Goal: Task Accomplishment & Management: Manage account settings

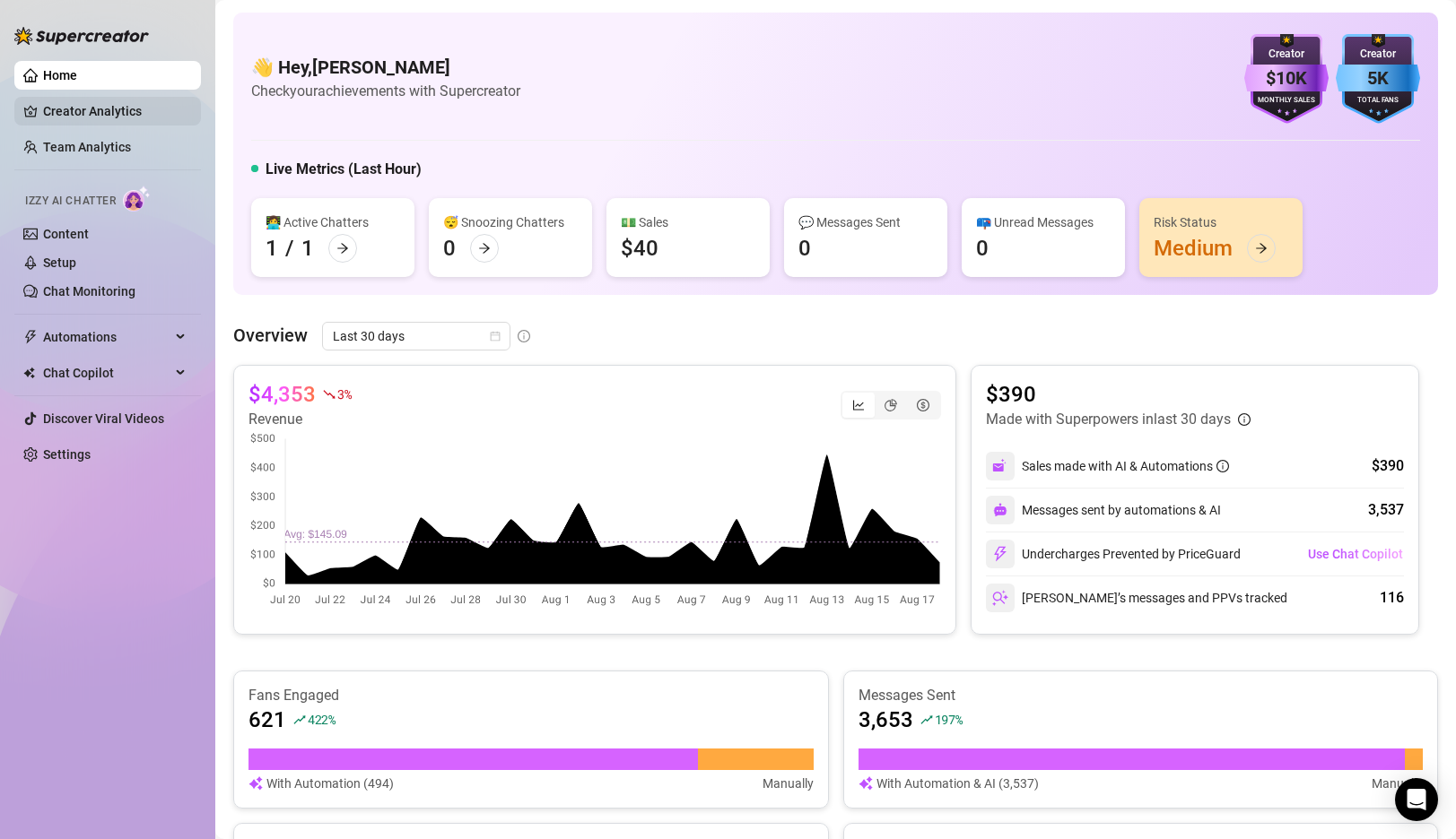
click at [102, 106] on link "Creator Analytics" at bounding box center [115, 112] width 143 height 29
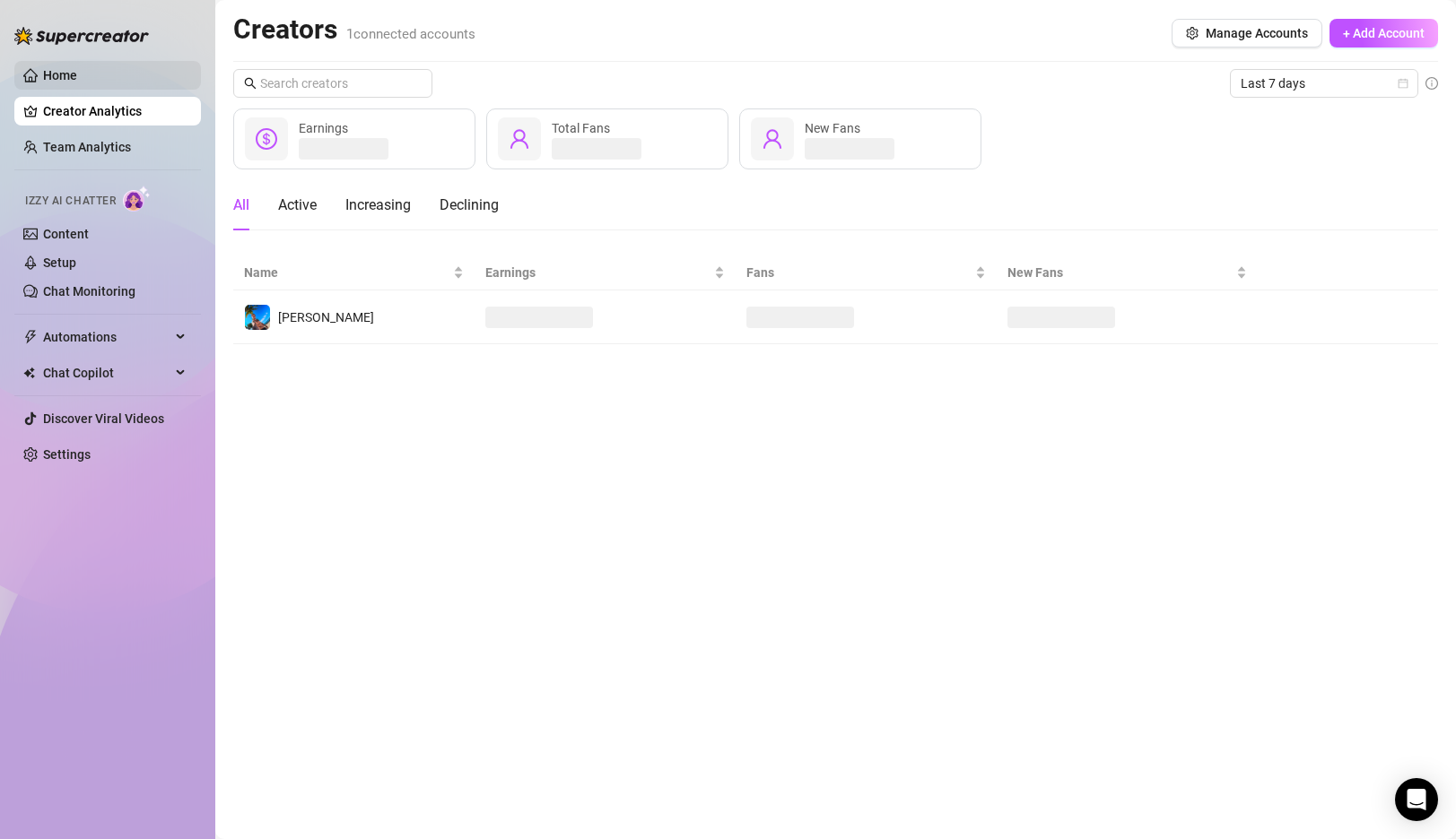
click at [77, 69] on link "Home" at bounding box center [60, 75] width 34 height 14
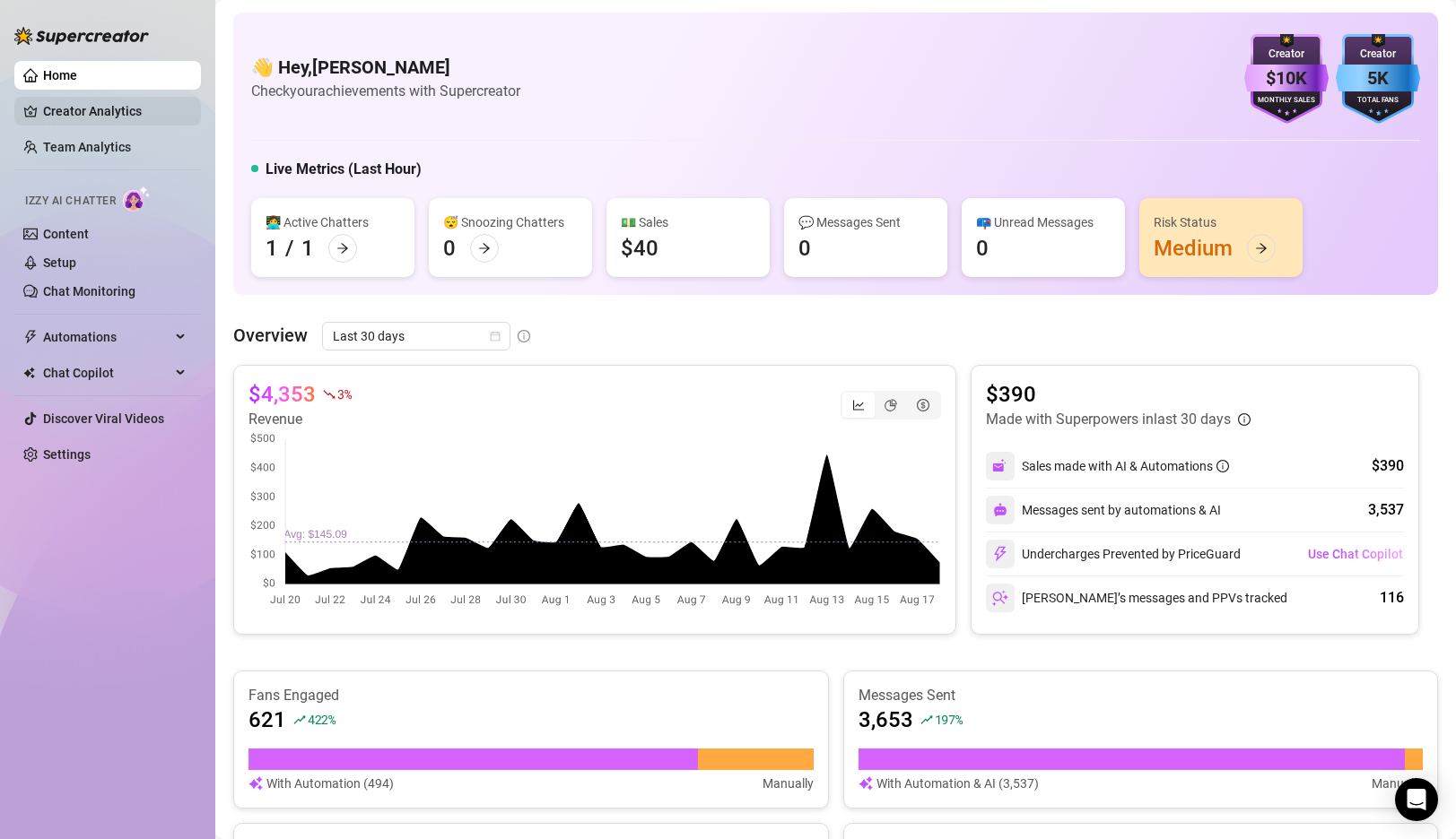
click at [99, 108] on link "Creator Analytics" at bounding box center [115, 112] width 143 height 29
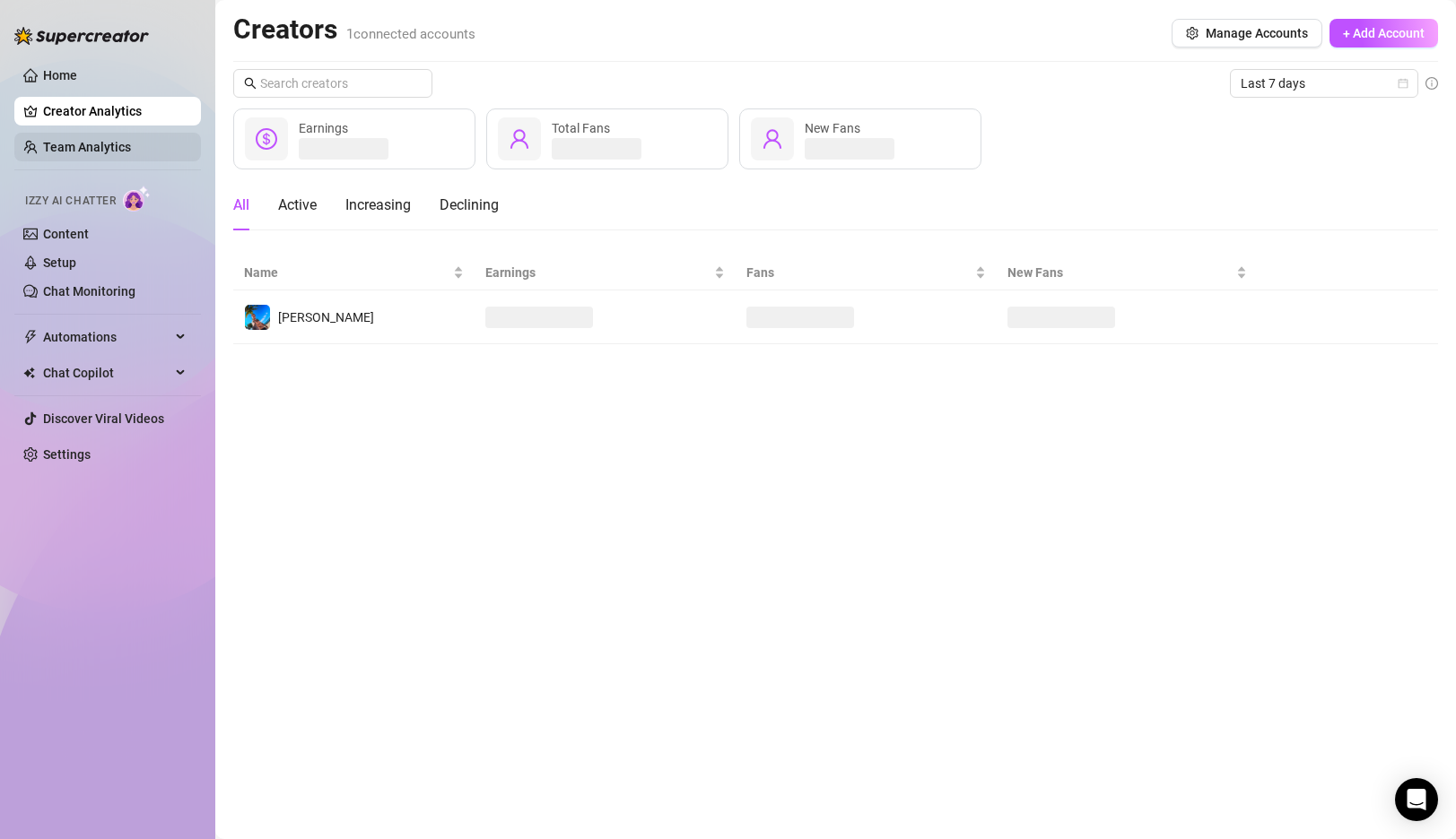
click at [89, 146] on link "Team Analytics" at bounding box center [87, 146] width 88 height 14
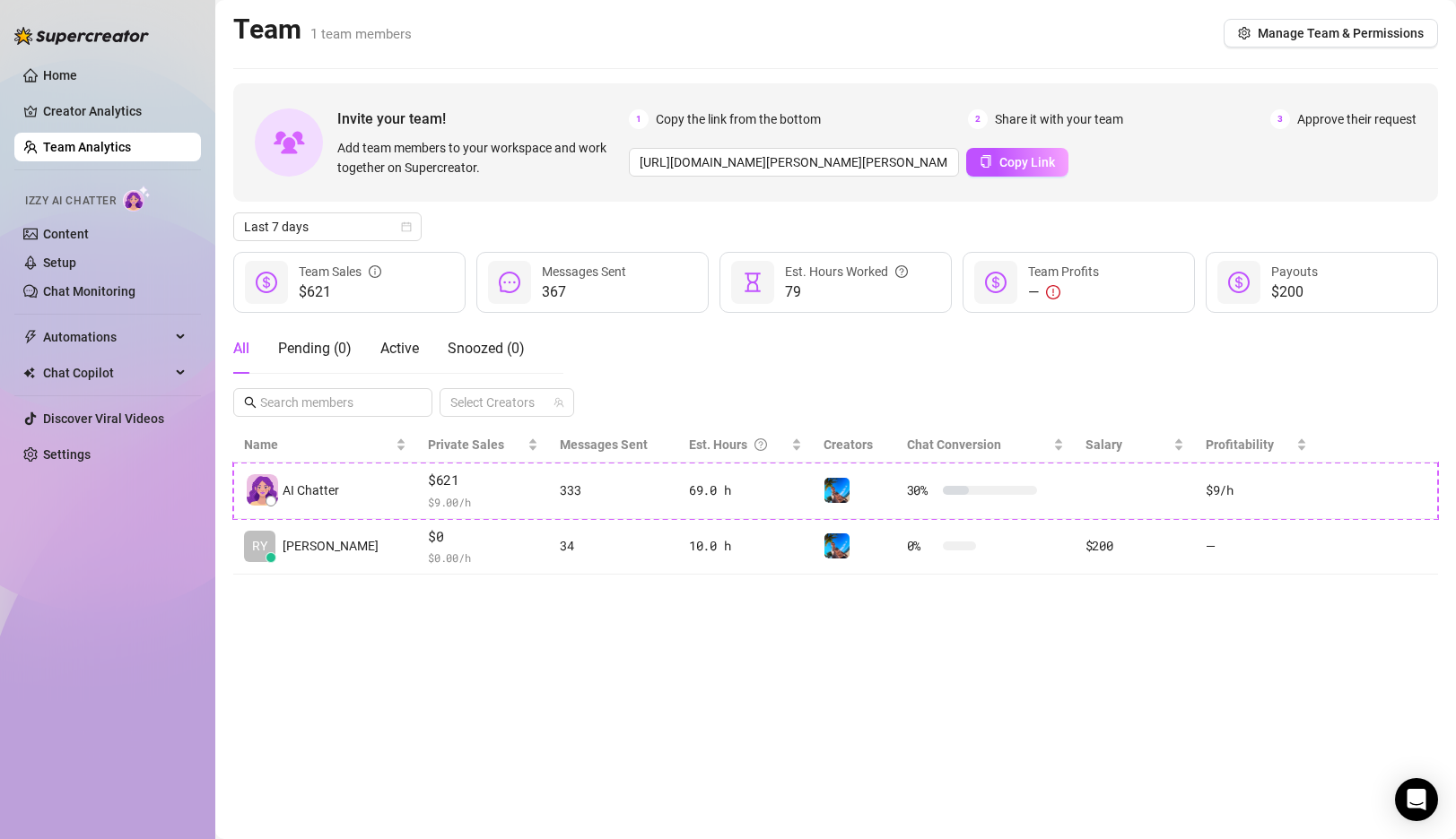
click at [547, 637] on main "Team 1 team members Manage Team & Permissions Invite your team! Add team member…" at bounding box center [835, 420] width 1240 height 839
click at [76, 291] on link "Chat Monitoring" at bounding box center [89, 291] width 92 height 14
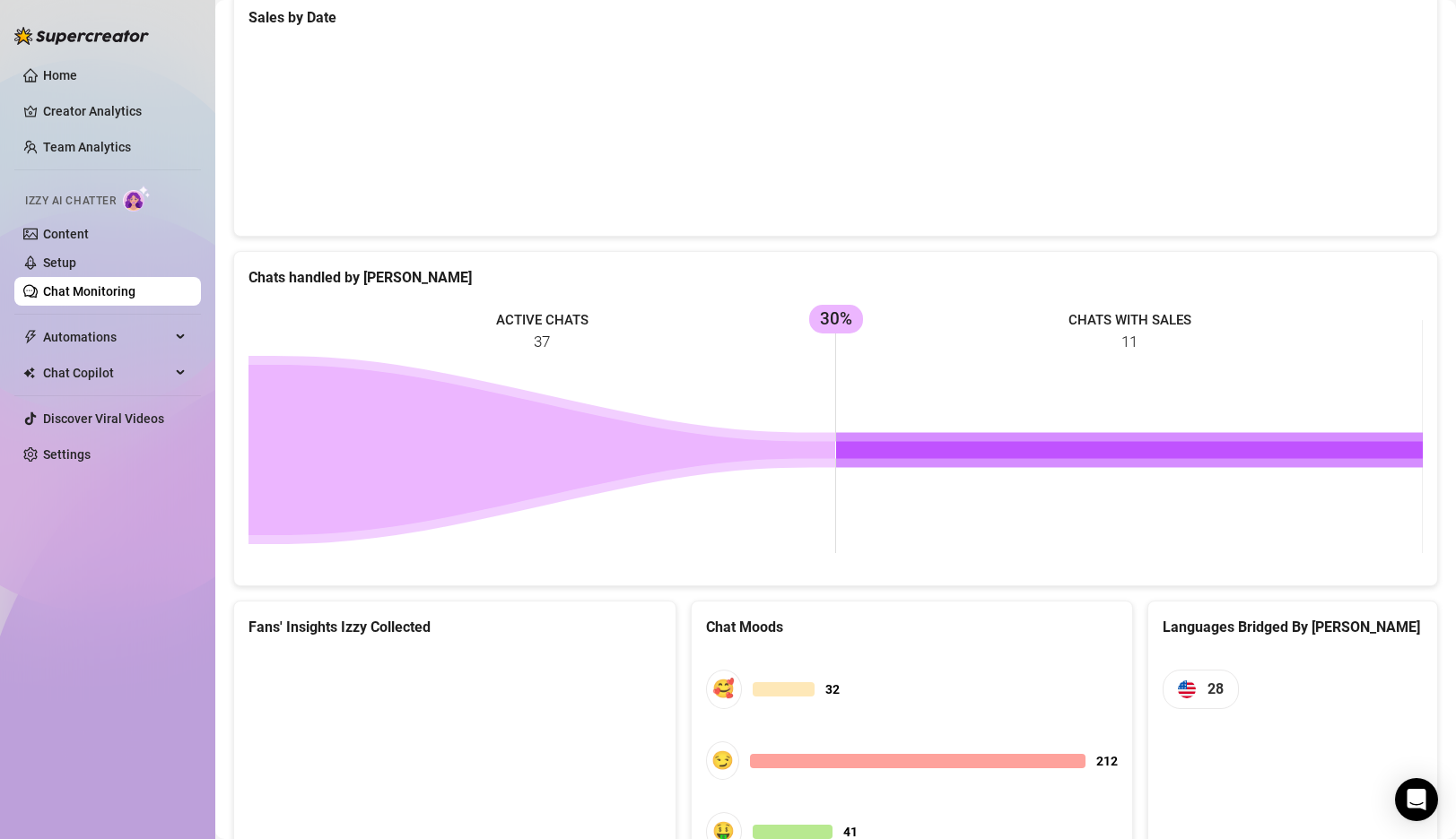
scroll to position [698, 0]
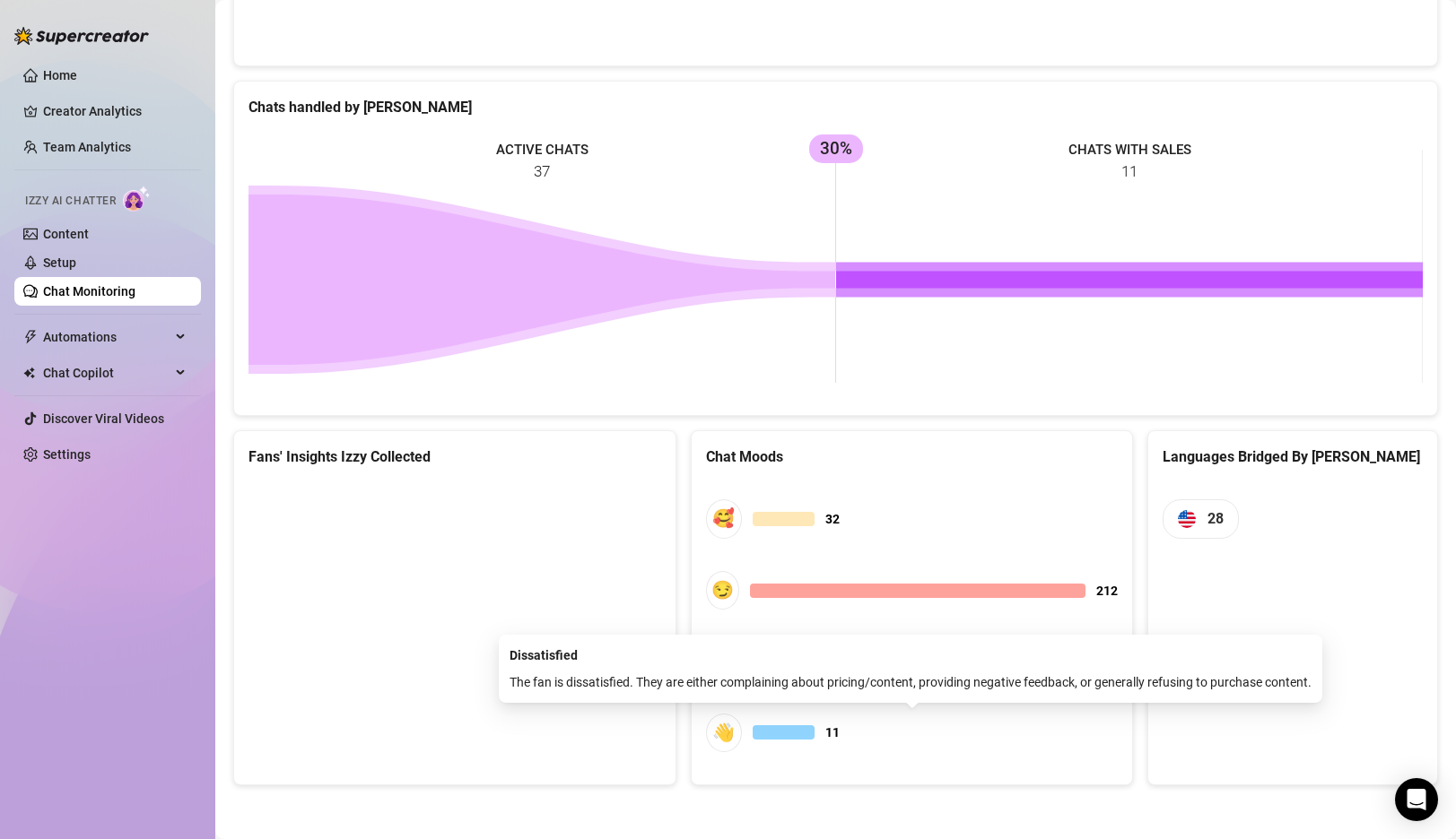
click at [763, 734] on div at bounding box center [783, 732] width 62 height 14
click at [714, 736] on div "👋" at bounding box center [724, 733] width 36 height 38
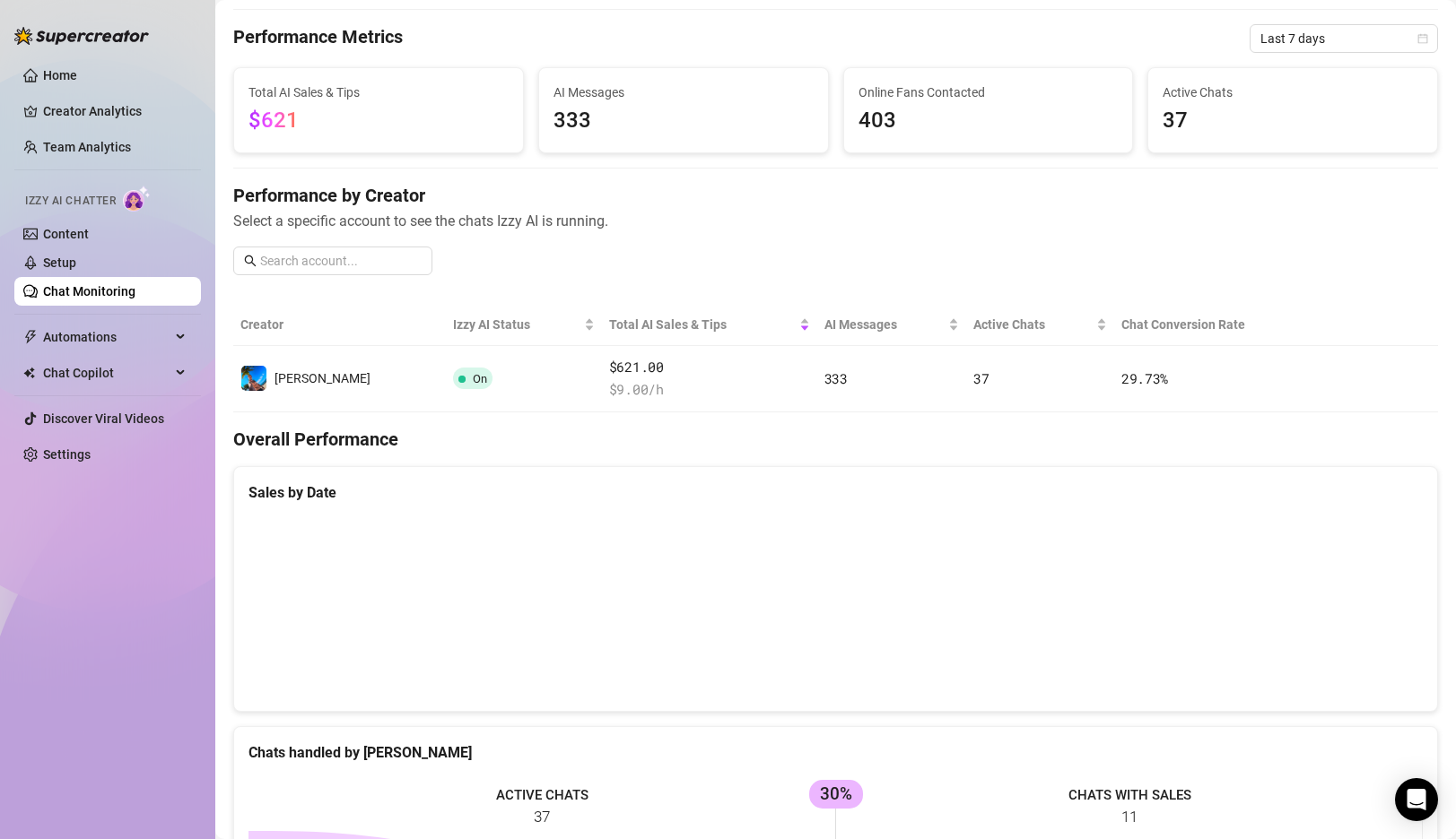
scroll to position [0, 0]
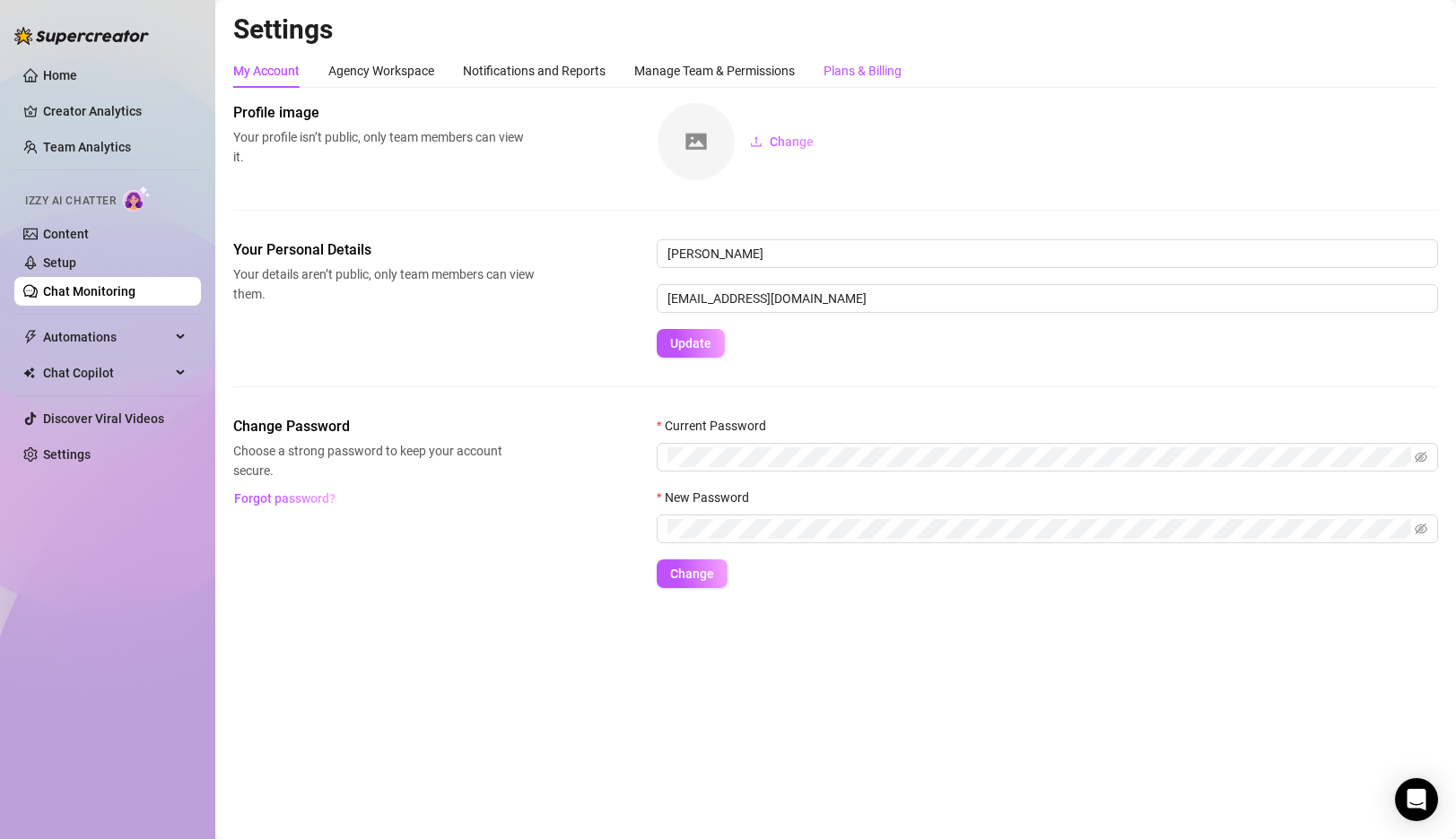
click at [873, 77] on div "Plans & Billing" at bounding box center [862, 70] width 78 height 20
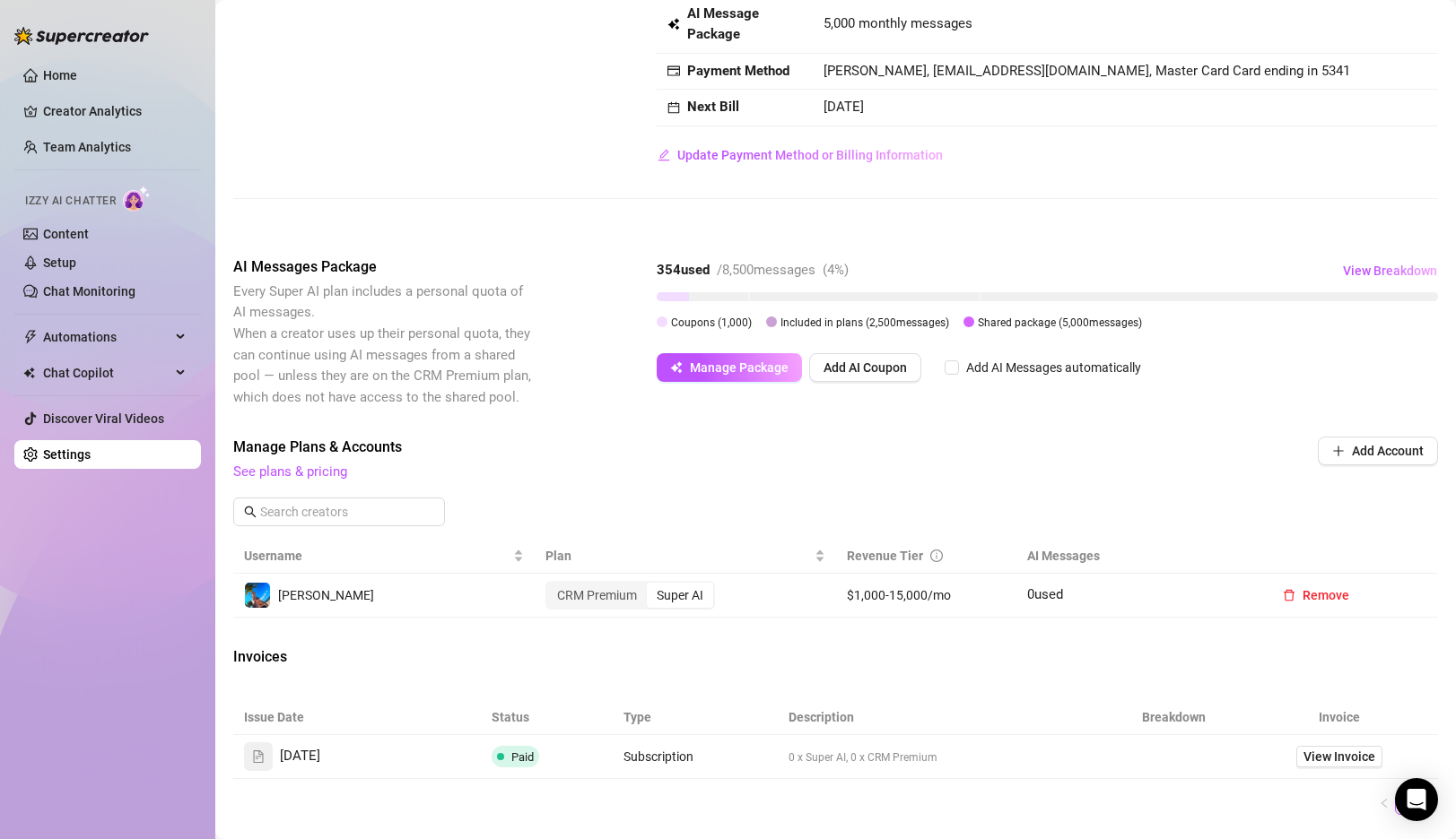
scroll to position [145, 0]
click at [1378, 269] on span "View Breakdown" at bounding box center [1390, 267] width 94 height 14
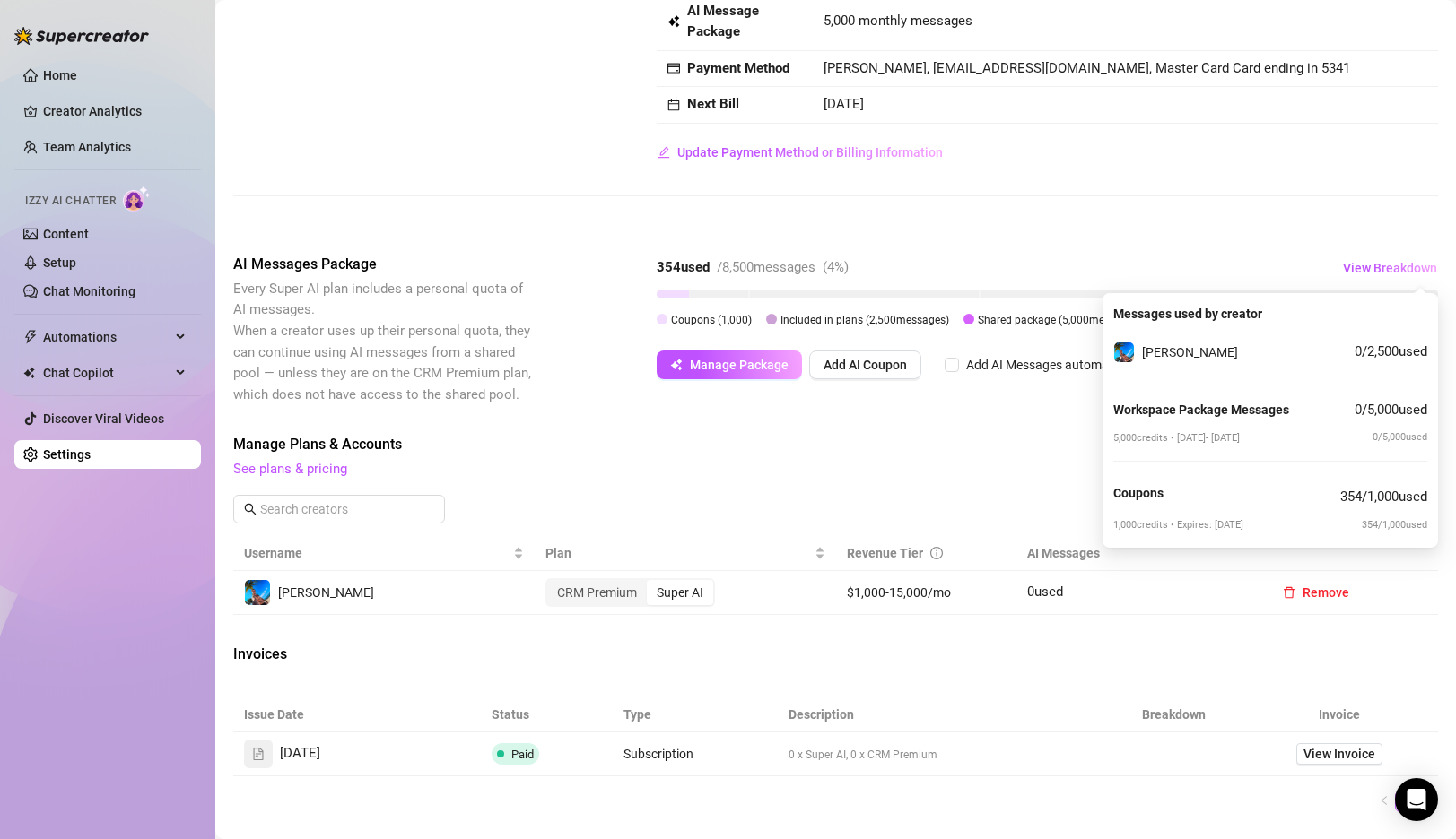
click at [979, 463] on span "See plans & pricing" at bounding box center [714, 470] width 962 height 21
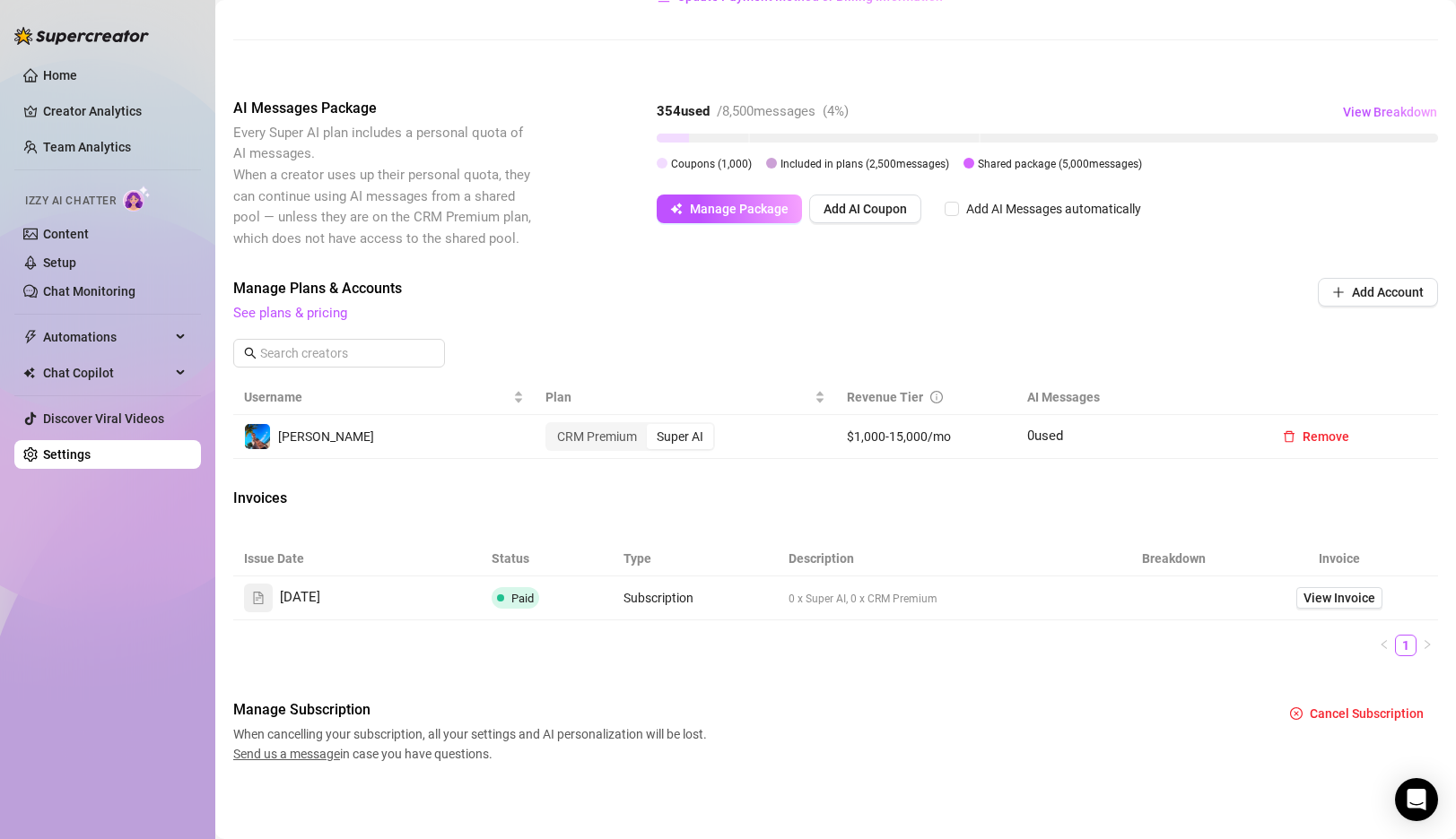
scroll to position [104, 0]
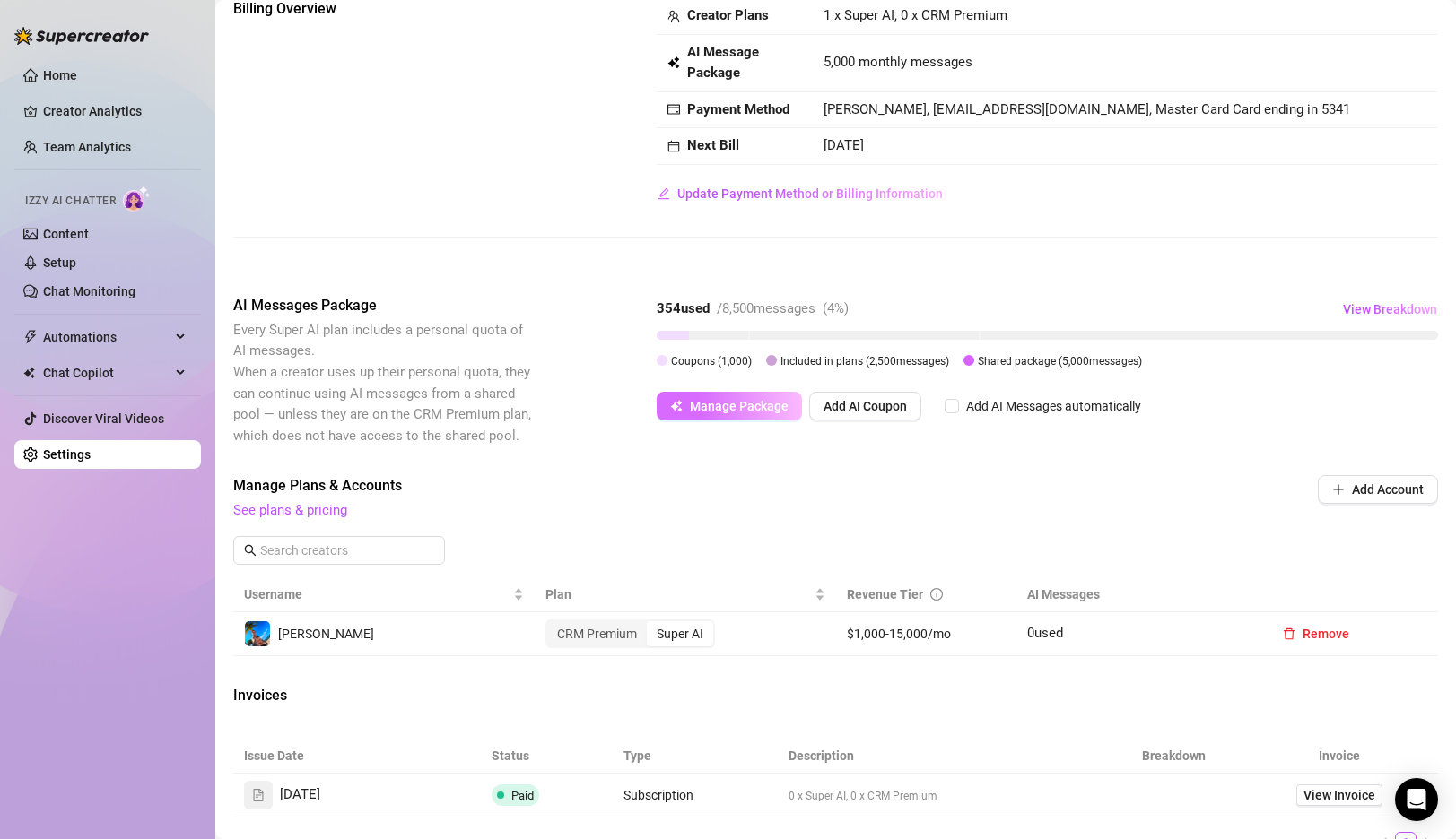
click at [729, 403] on span "Manage Package" at bounding box center [739, 406] width 99 height 14
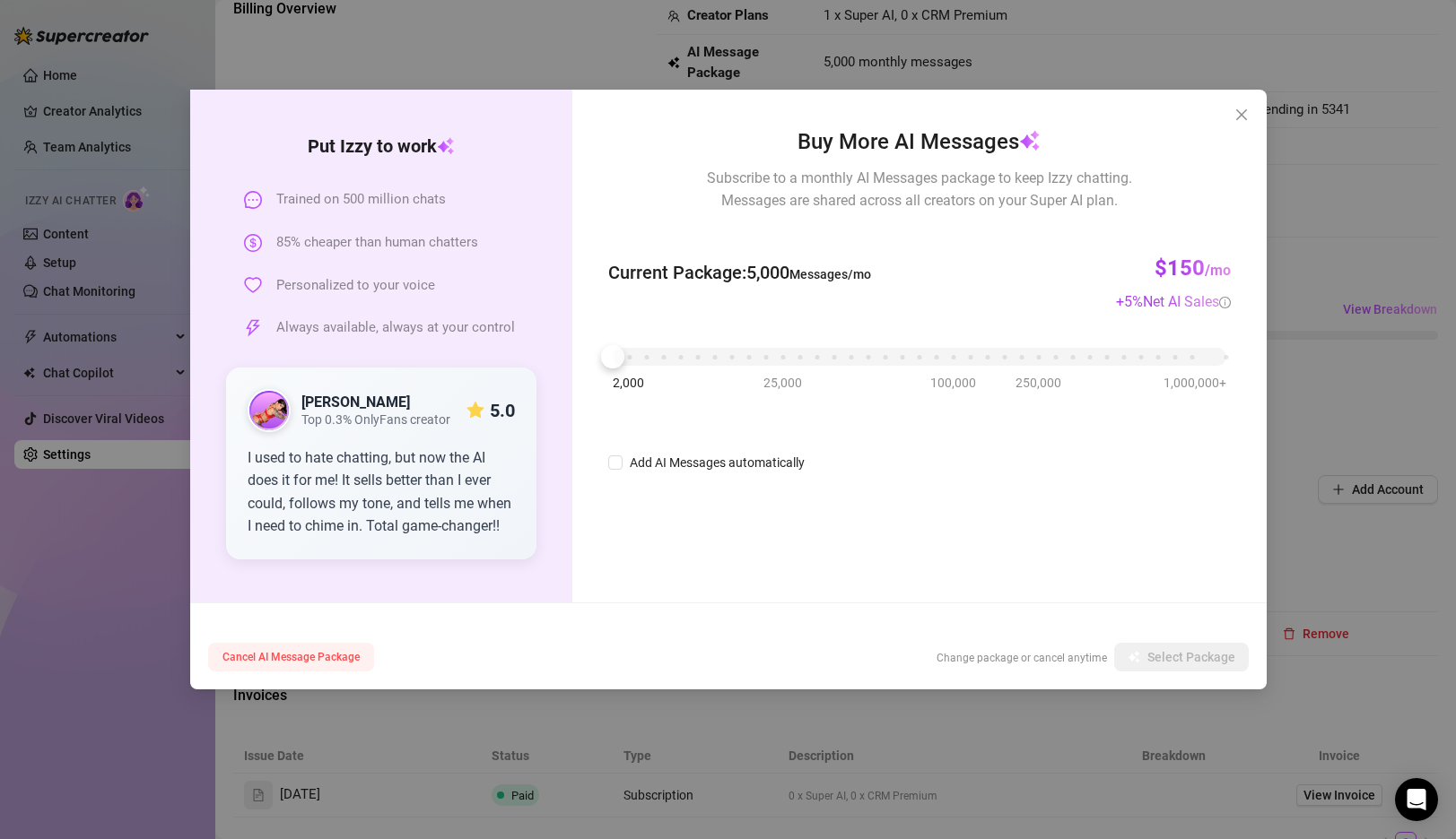
click at [309, 654] on span "Cancel AI Message Package" at bounding box center [291, 657] width 138 height 13
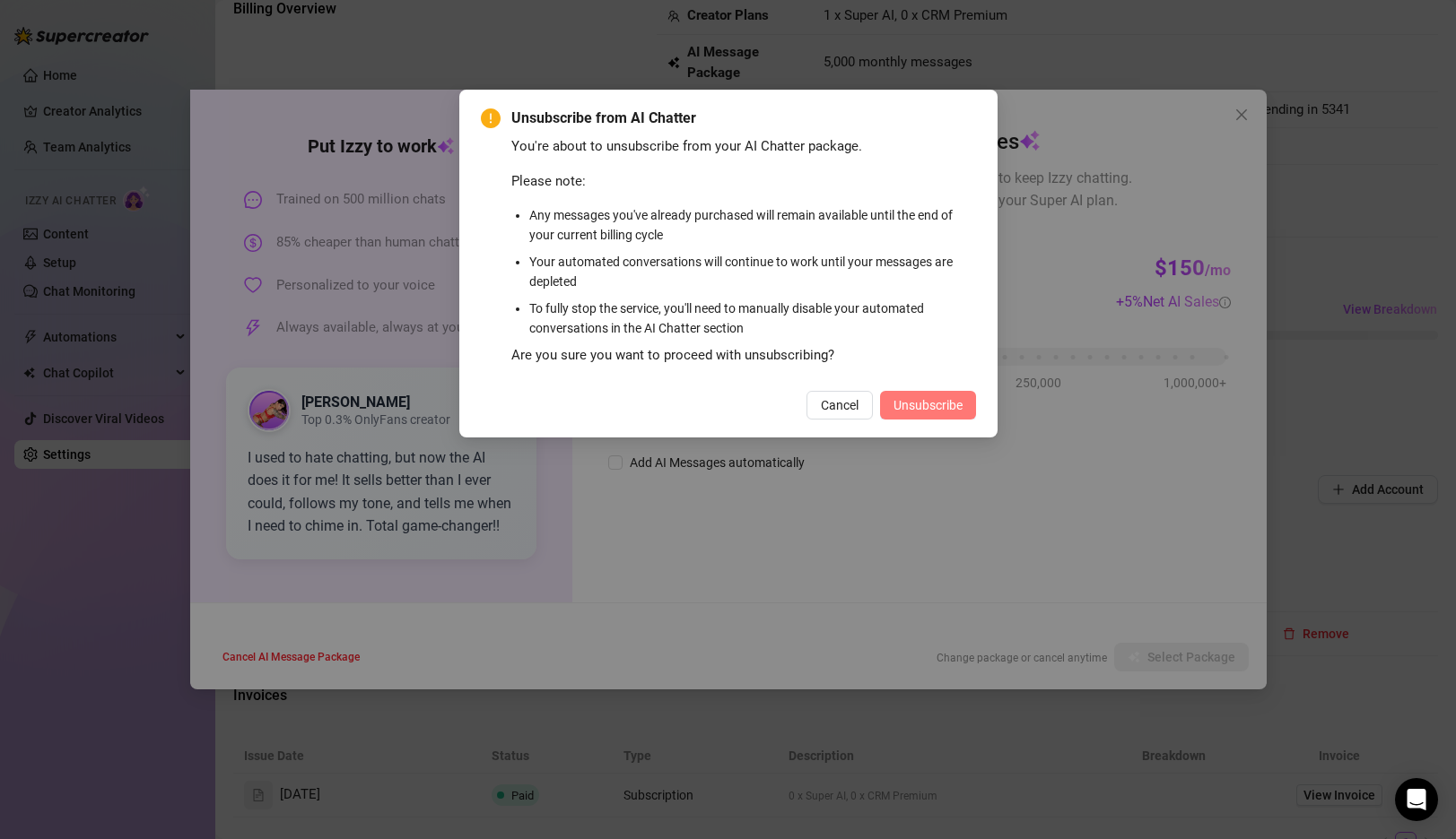
click at [930, 401] on span "Unsubscribe" at bounding box center [928, 405] width 69 height 14
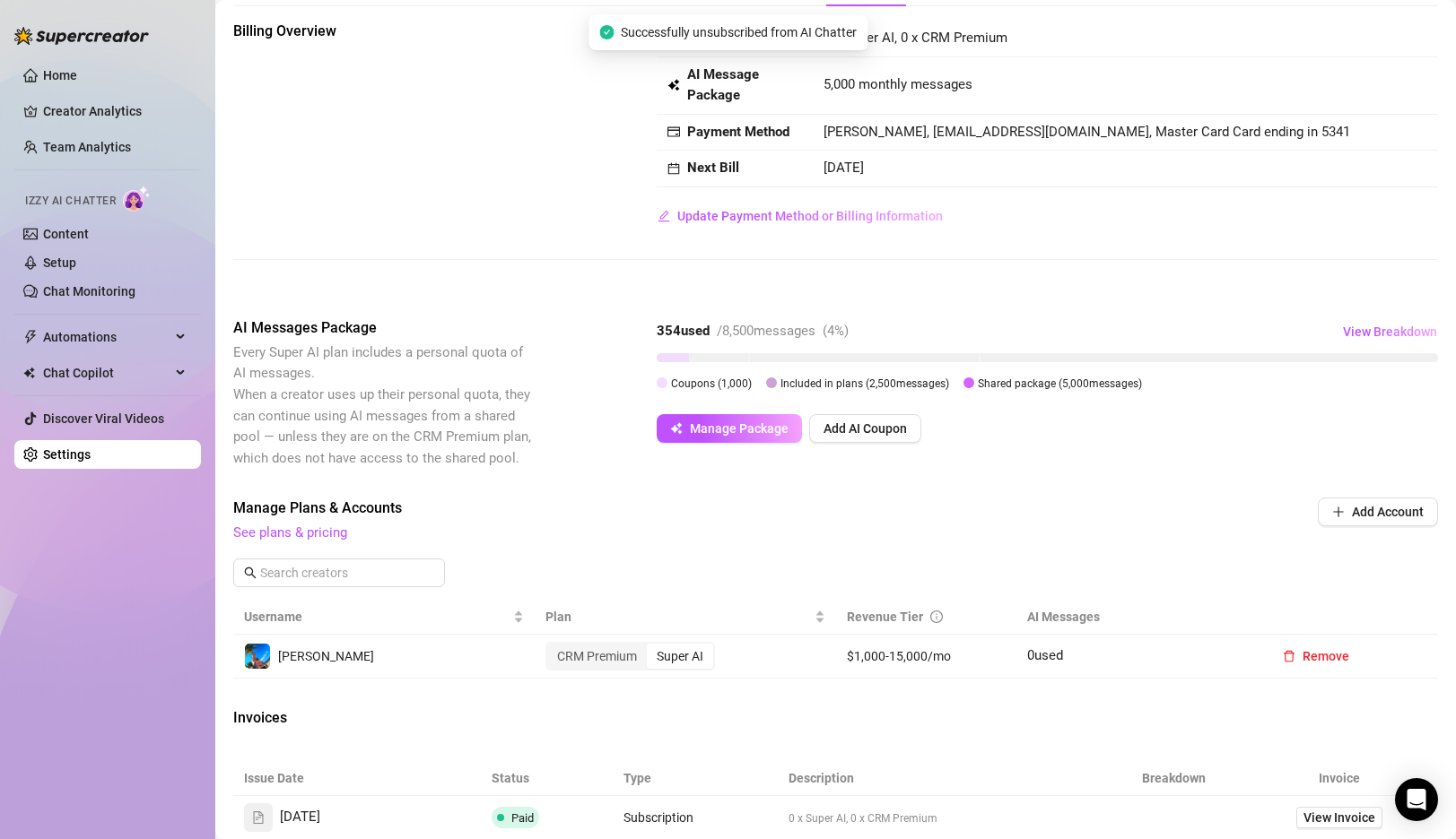
scroll to position [0, 0]
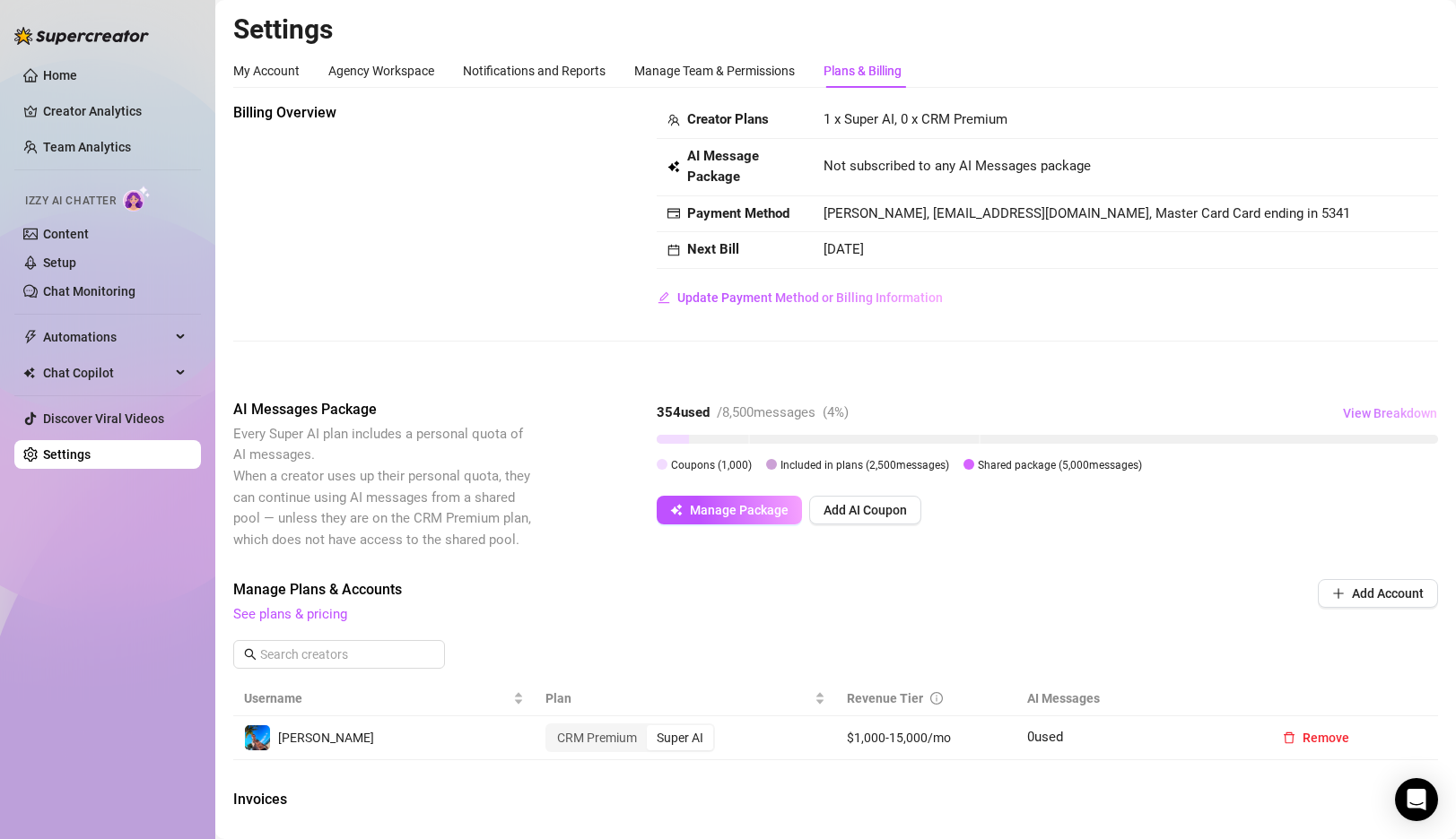
click at [1386, 415] on span "View Breakdown" at bounding box center [1390, 413] width 94 height 14
click at [983, 642] on div "Manage Plans & Accounts See plans & pricing Add Account" at bounding box center [835, 630] width 1205 height 102
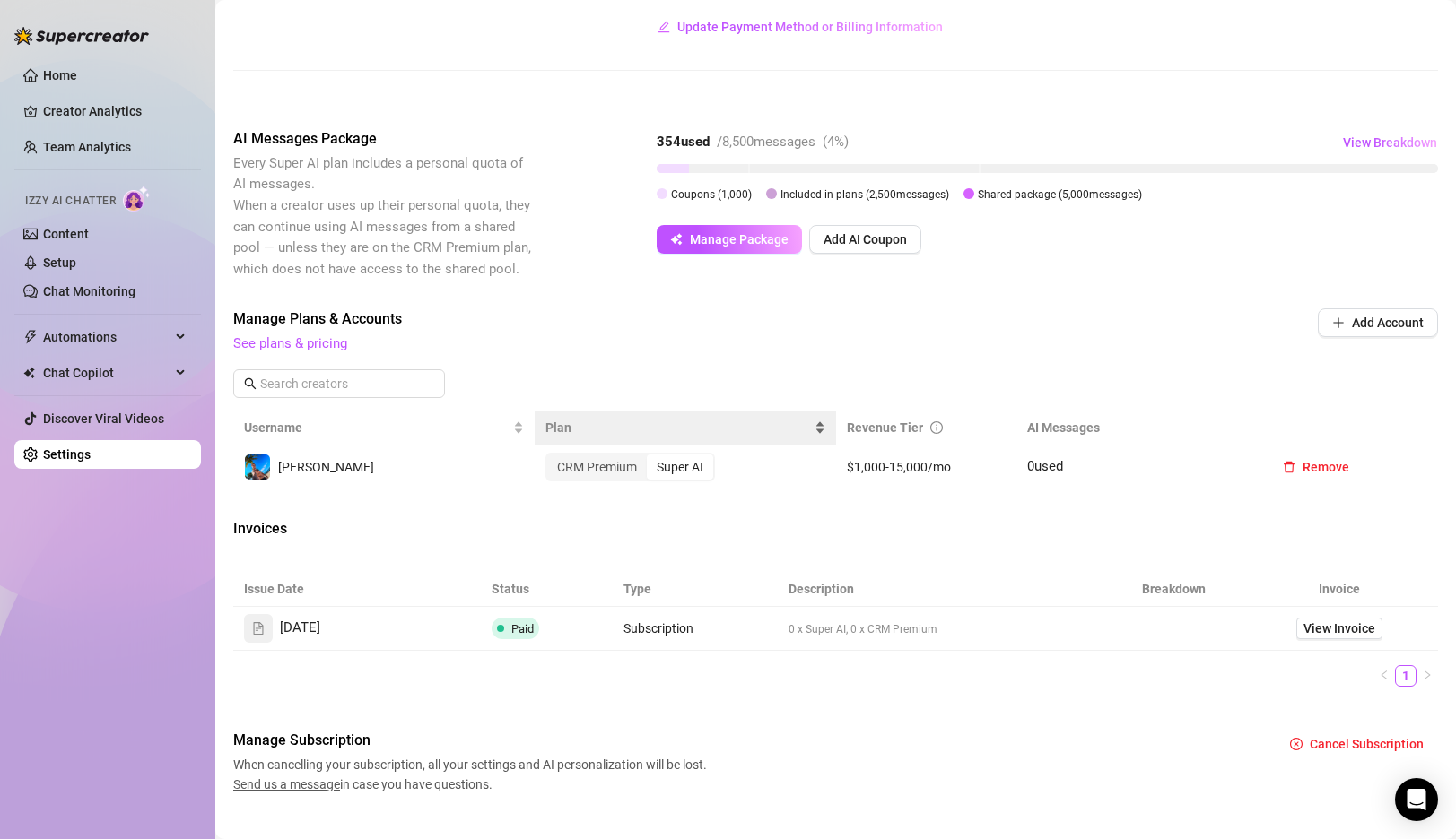
scroll to position [301, 0]
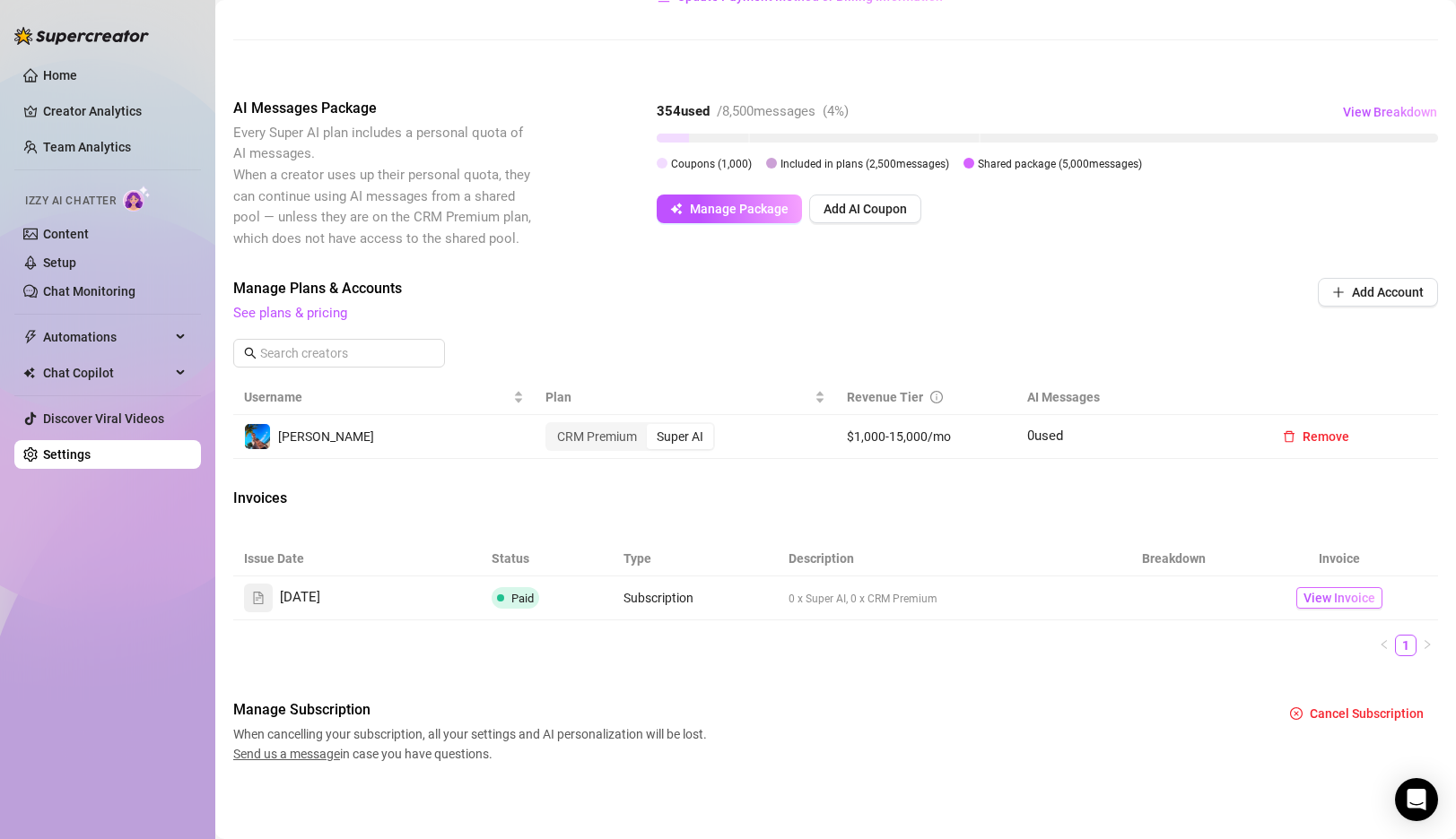
click at [1334, 590] on span "View Invoice" at bounding box center [1339, 597] width 72 height 20
click at [45, 72] on link "Home" at bounding box center [60, 75] width 34 height 14
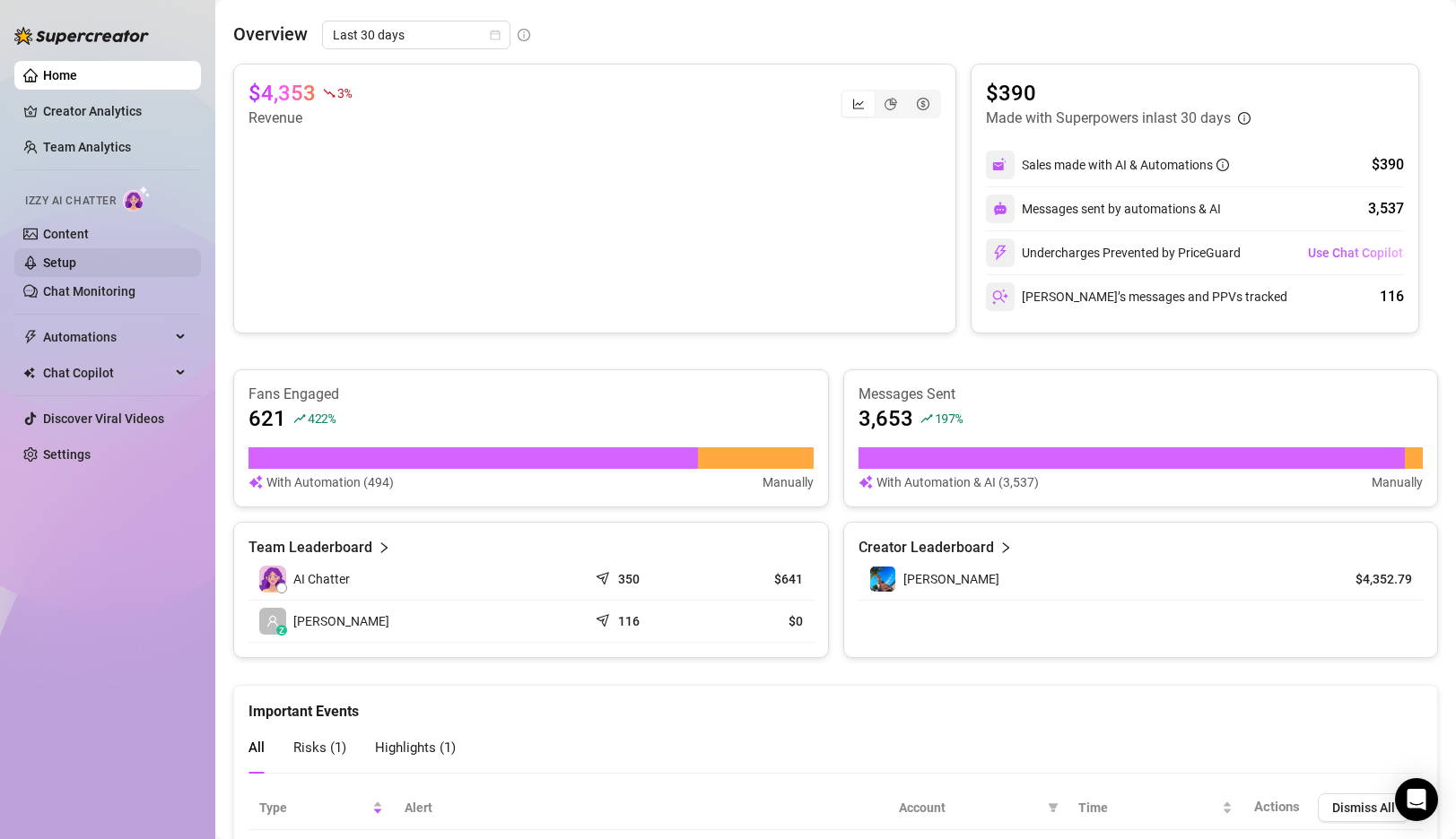
click at [73, 256] on link "Setup" at bounding box center [60, 263] width 33 height 14
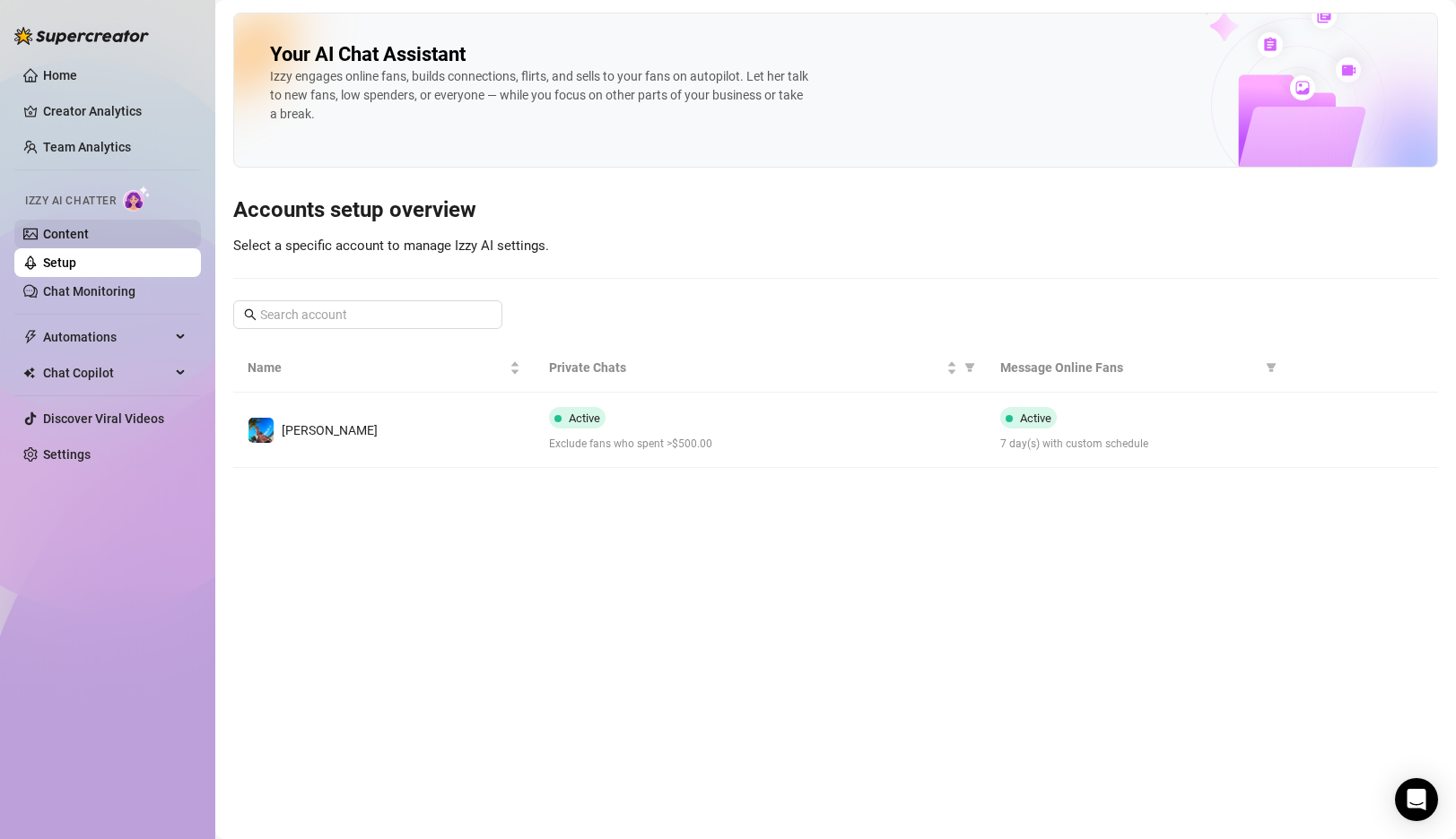
click at [80, 227] on link "Content" at bounding box center [66, 234] width 46 height 14
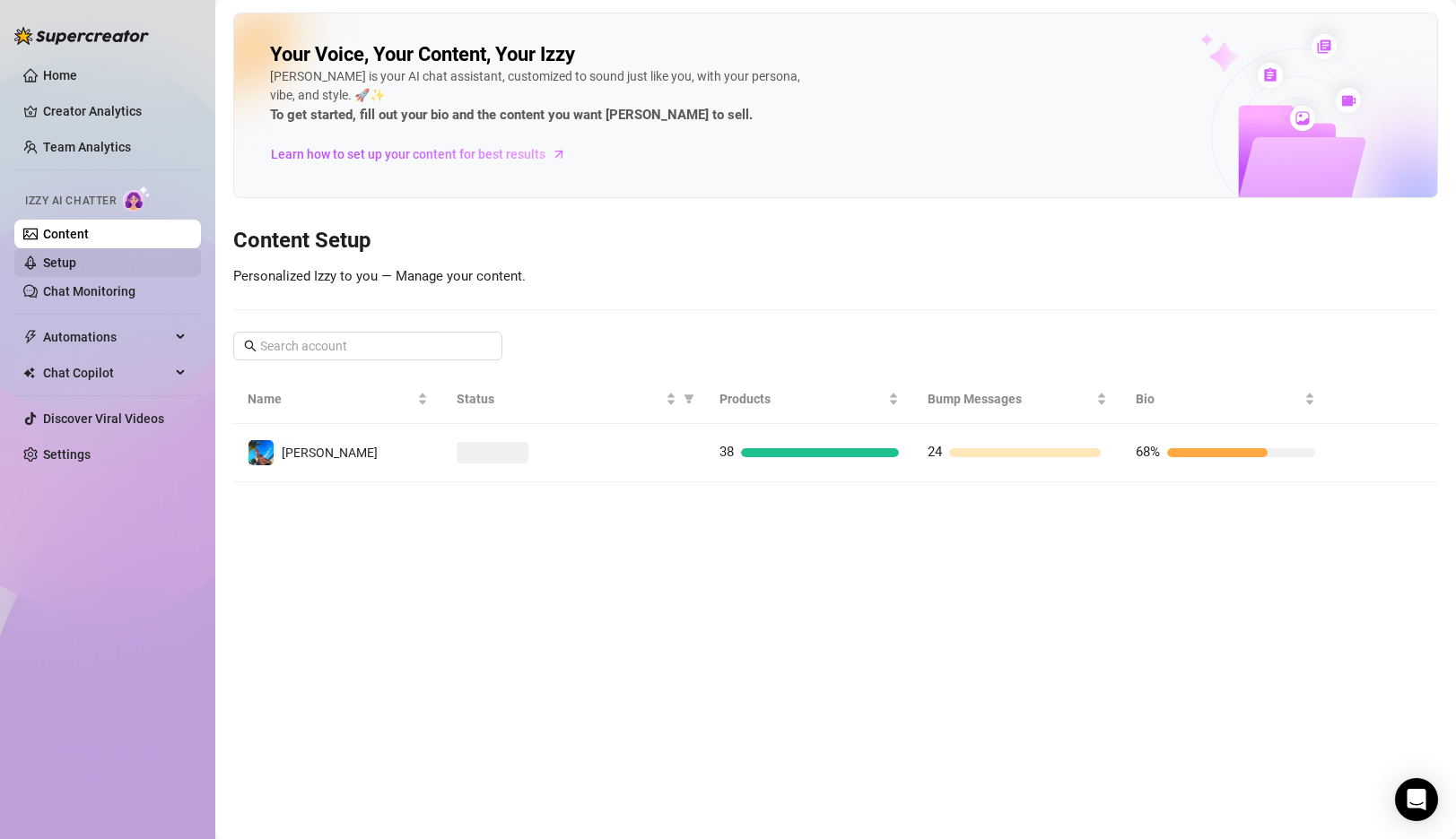
click at [73, 260] on link "Setup" at bounding box center [60, 263] width 33 height 14
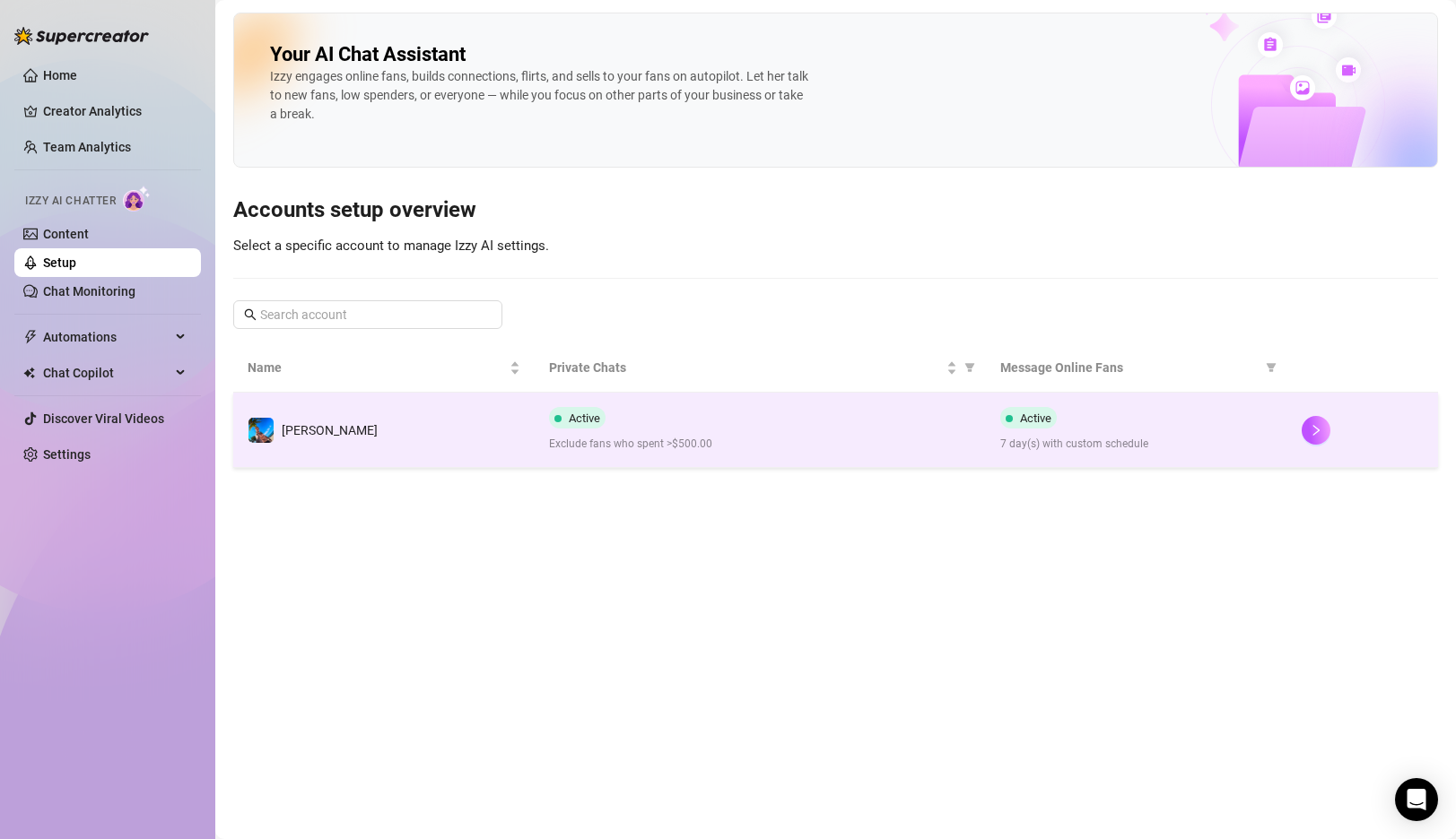
click at [768, 415] on div "Active Exclude fans who spent >$500.00" at bounding box center [760, 430] width 423 height 46
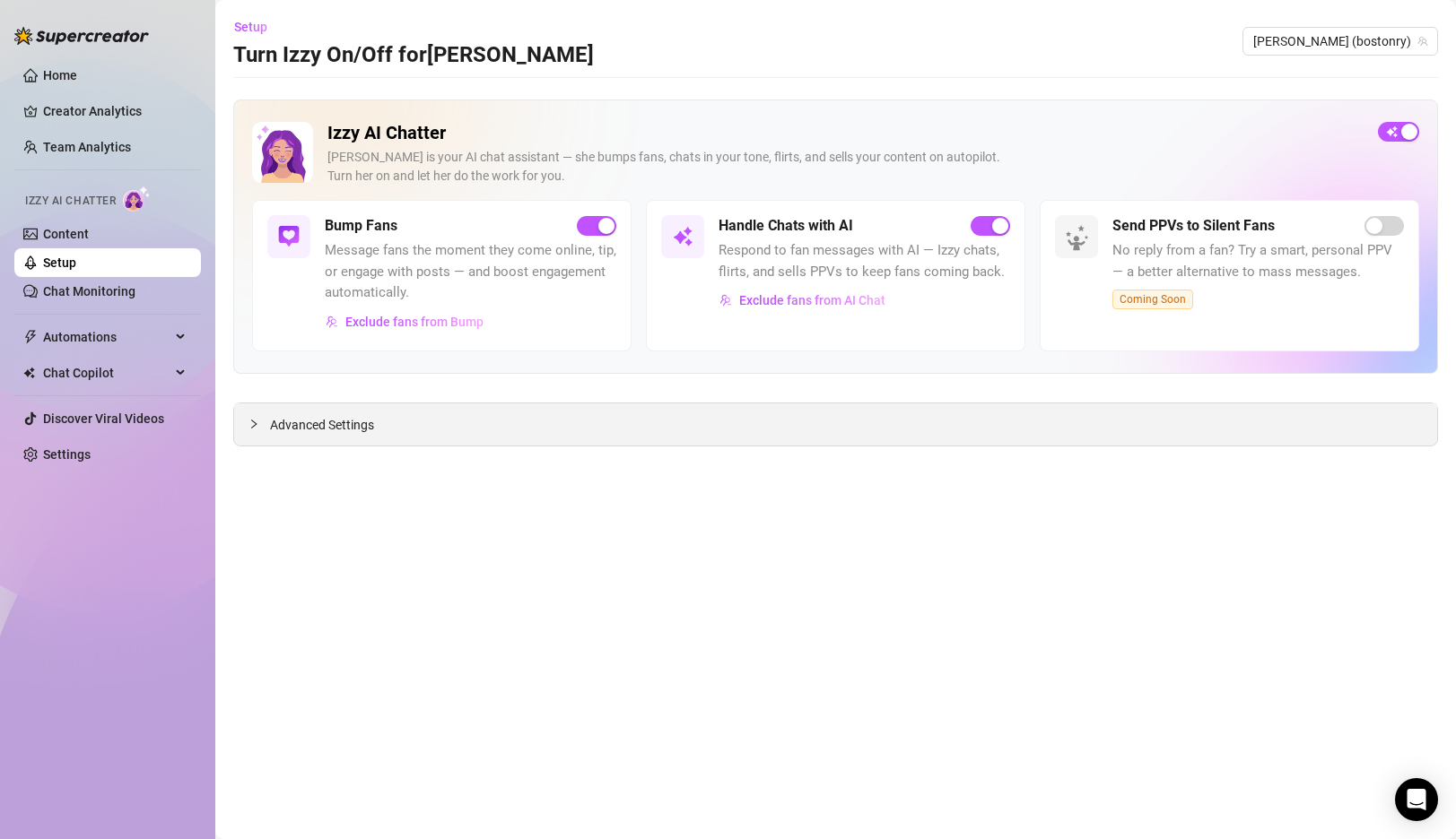
click at [253, 423] on icon "collapsed" at bounding box center [253, 423] width 11 height 11
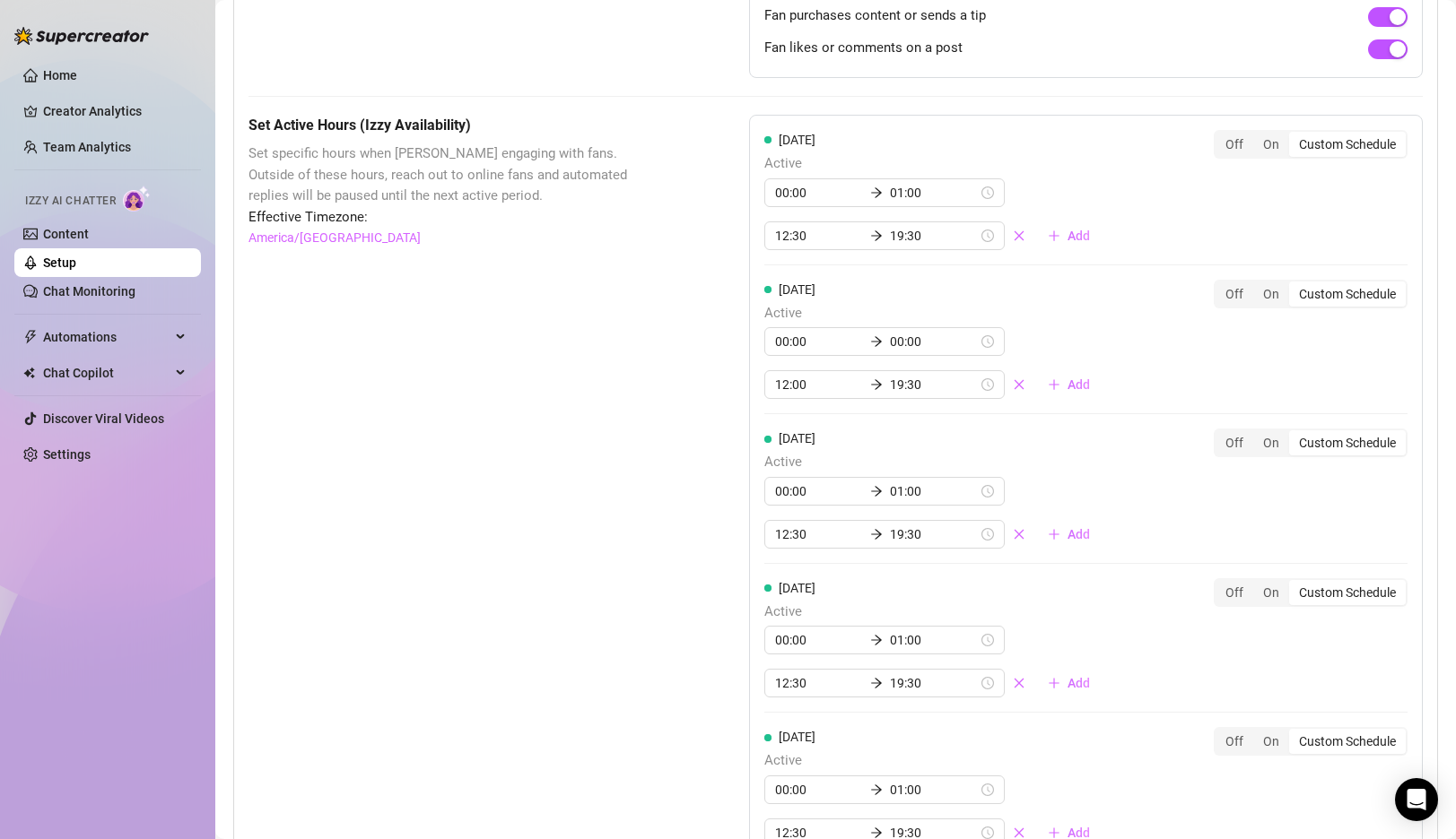
scroll to position [1307, 0]
click at [890, 389] on input "19:30" at bounding box center [933, 386] width 88 height 20
click at [836, 539] on div "23" at bounding box center [838, 535] width 43 height 25
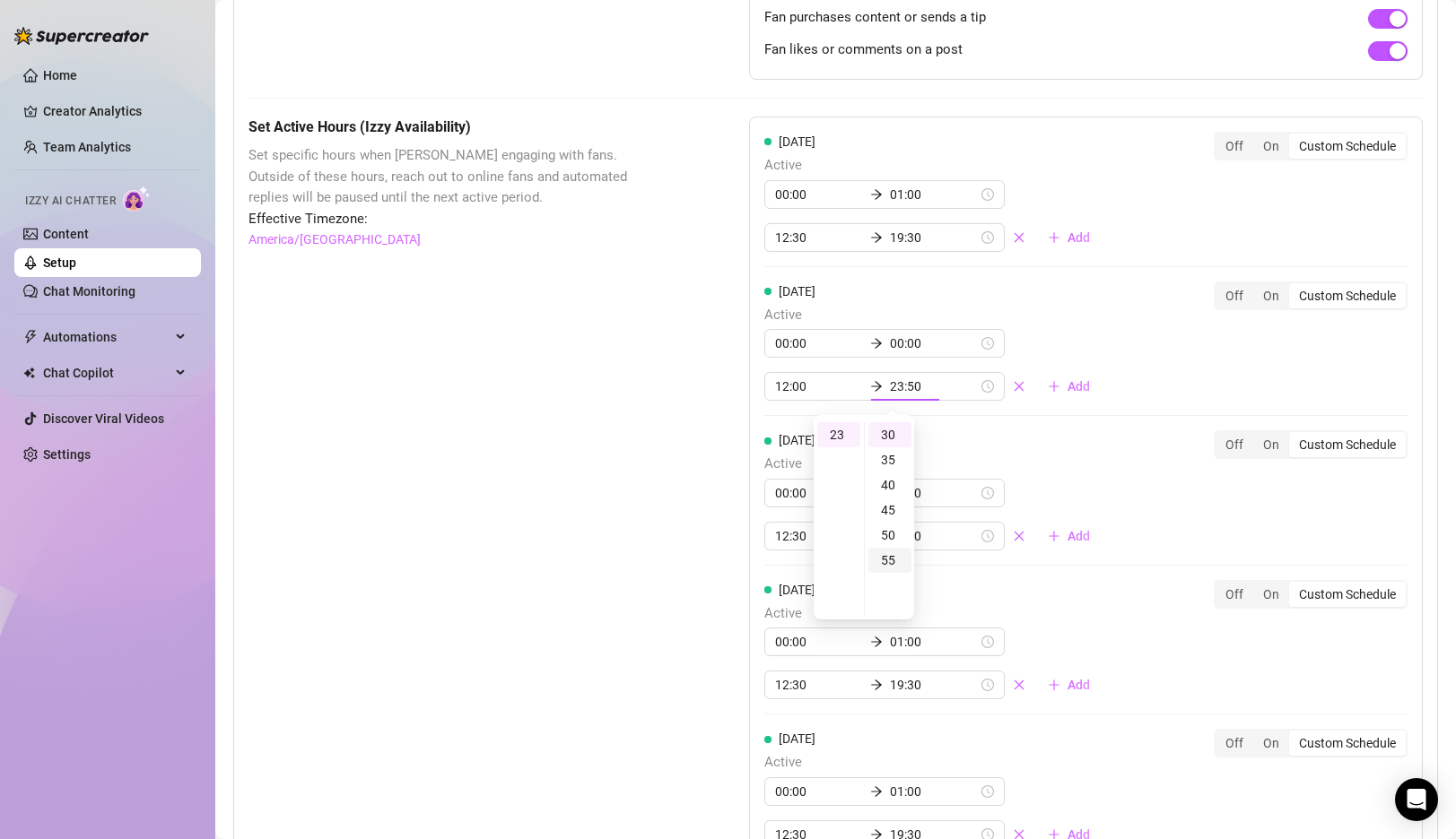
type input "23:55"
click at [892, 564] on div "55" at bounding box center [889, 561] width 43 height 25
click at [608, 446] on div "Set Active Hours (Izzy Availability) Set specific hours when Izzy engaging with…" at bounding box center [453, 711] width 411 height 1189
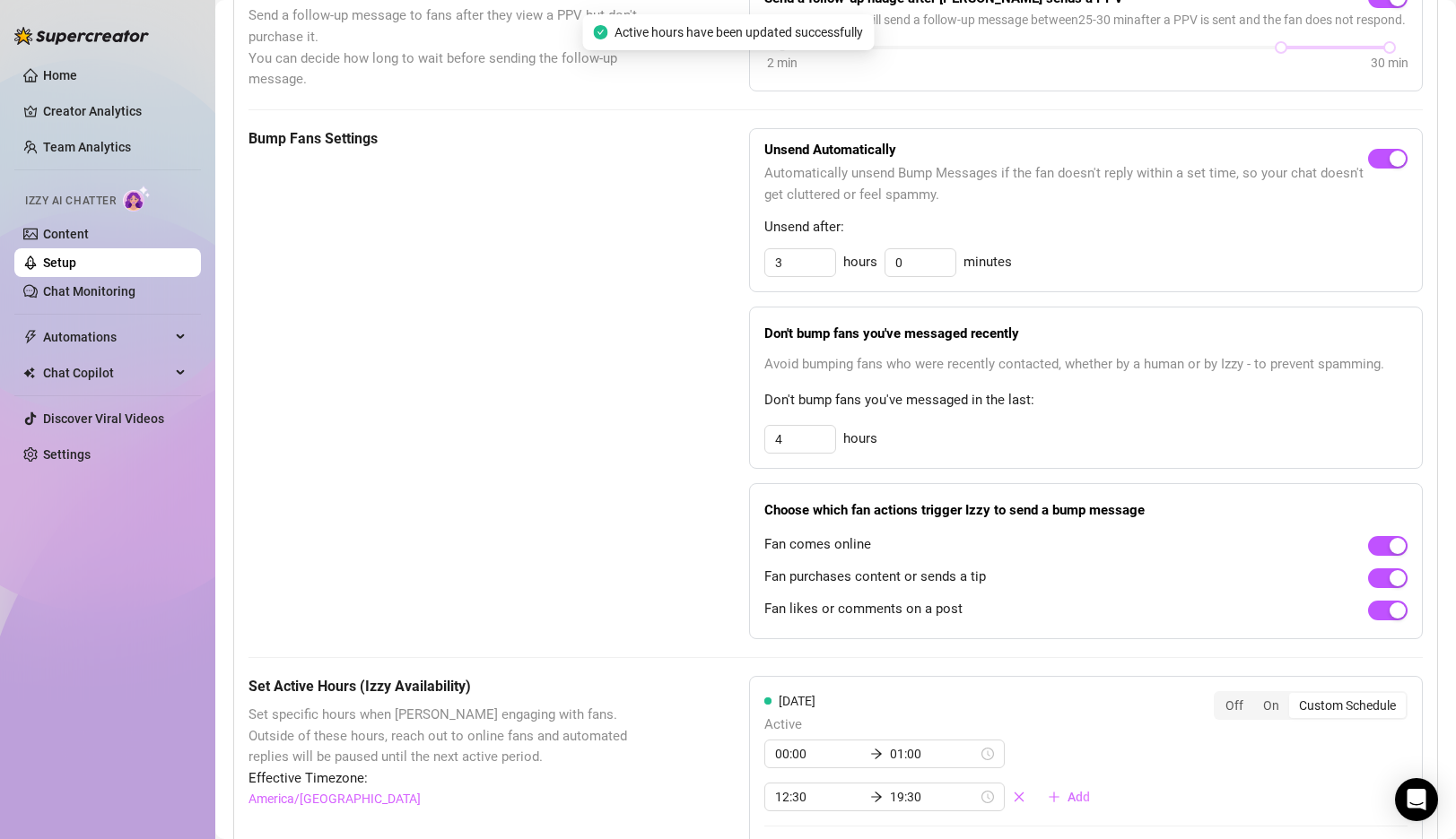
scroll to position [395, 0]
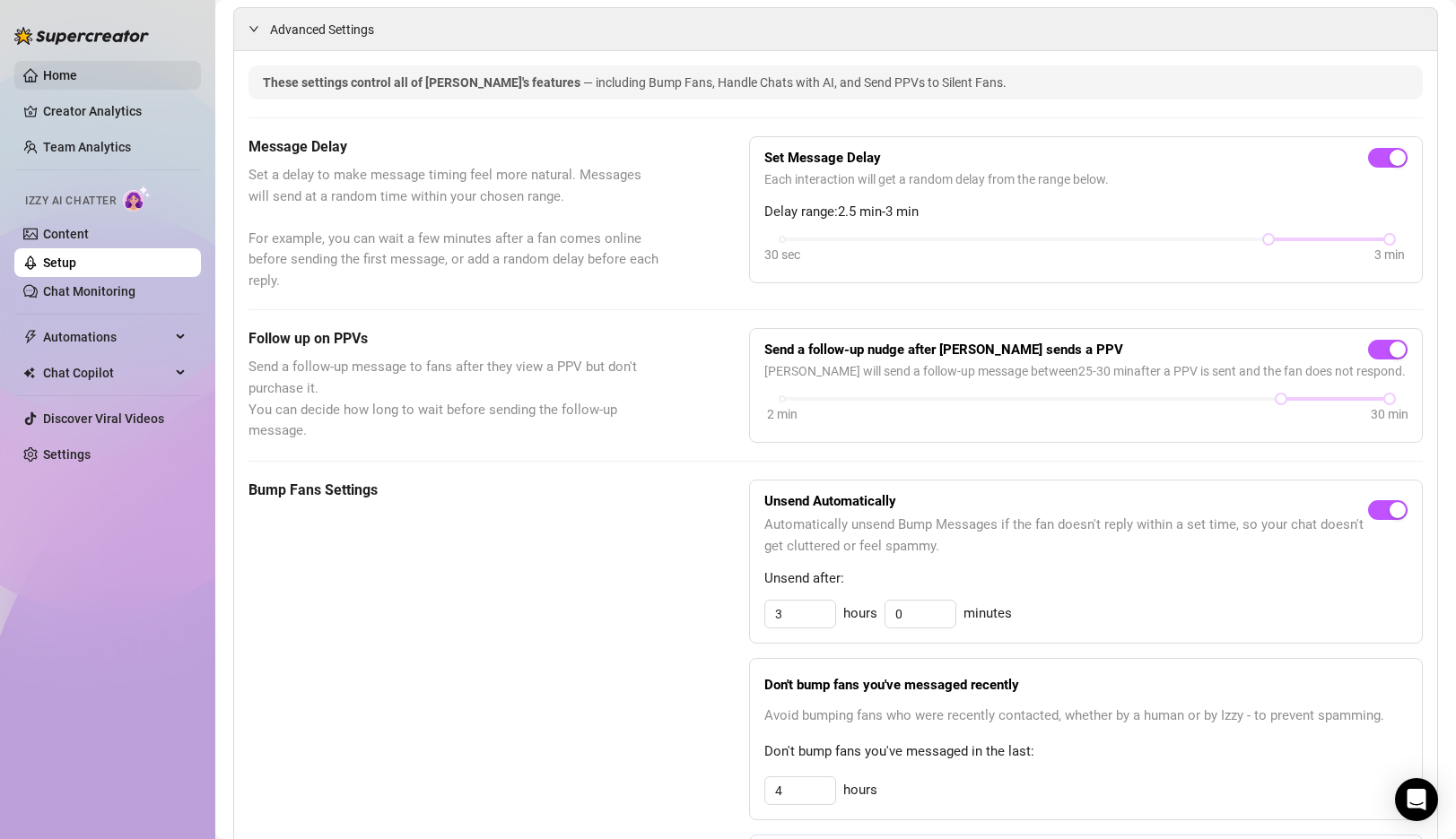
click at [50, 73] on link "Home" at bounding box center [60, 75] width 34 height 14
